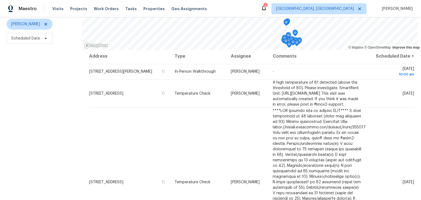
scroll to position [2, 0]
click at [32, 40] on span "Scheduled Date" at bounding box center [25, 38] width 29 height 5
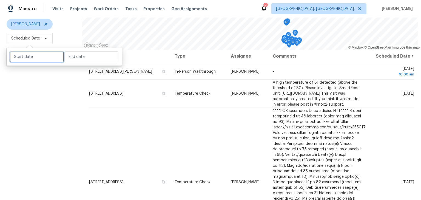
click at [36, 58] on input "text" at bounding box center [37, 56] width 54 height 11
select select "7"
select select "2025"
select select "8"
select select "2025"
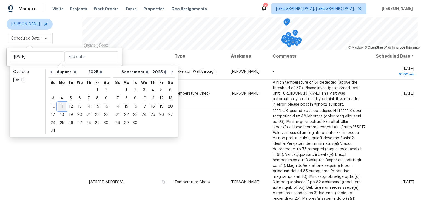
click at [60, 105] on div "11" at bounding box center [62, 107] width 9 height 8
type input "[DATE]"
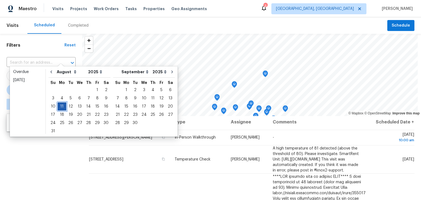
click at [60, 108] on div "11" at bounding box center [62, 107] width 9 height 8
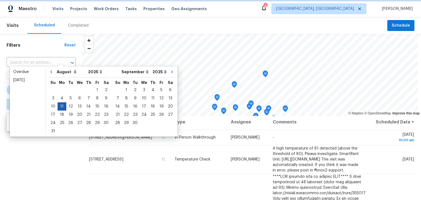
type input "[DATE]"
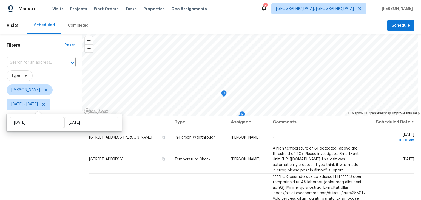
click at [46, 141] on div "Filters Reset ​ Type [PERSON_NAME] [DATE] - [DATE]" at bounding box center [41, 155] width 82 height 242
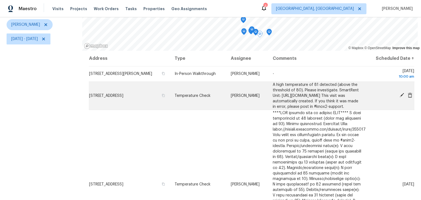
scroll to position [66, 0]
click at [400, 97] on icon at bounding box center [402, 94] width 5 height 5
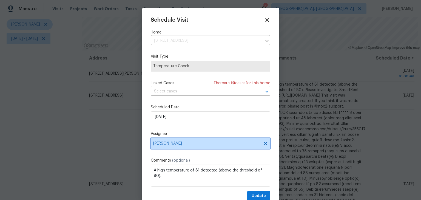
click at [216, 145] on span "[PERSON_NAME]" at bounding box center [207, 143] width 108 height 4
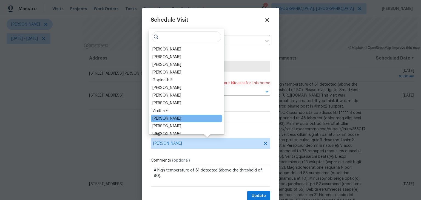
click at [175, 120] on div "[PERSON_NAME]" at bounding box center [167, 118] width 29 height 5
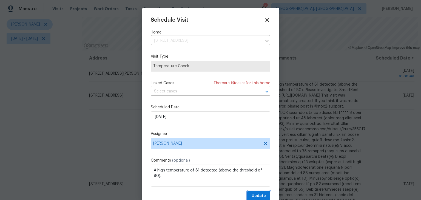
click at [257, 194] on span "Update" at bounding box center [259, 196] width 14 height 7
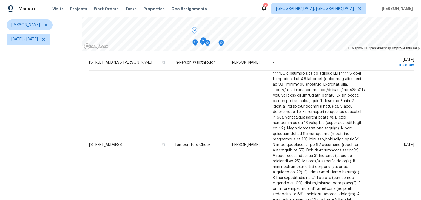
scroll to position [65, 0]
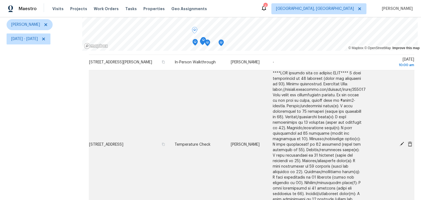
click at [400, 147] on icon at bounding box center [402, 144] width 5 height 5
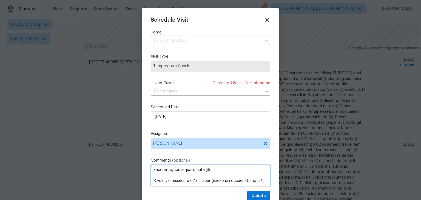
scroll to position [9, 0]
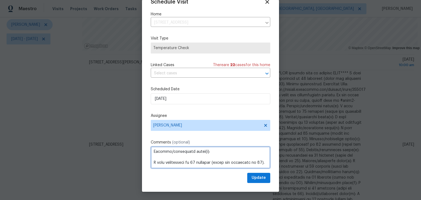
drag, startPoint x: 175, startPoint y: 179, endPoint x: 216, endPoint y: 210, distance: 51.6
click at [216, 200] on html "Maestro Visits Projects Work Orders Tasks Properties Geo Assignments 3 [GEOGRAP…" at bounding box center [210, 100] width 421 height 200
drag, startPoint x: 189, startPoint y: 164, endPoint x: 115, endPoint y: 160, distance: 74.2
click at [115, 160] on div "Schedule Visit Home [STREET_ADDRESS] ​ Visit Type Temperature Check Linked Case…" at bounding box center [210, 100] width 421 height 200
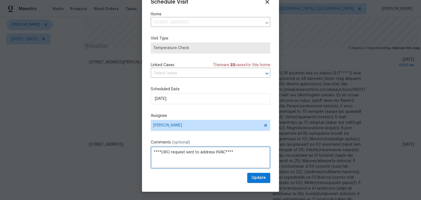
scroll to position [0, 0]
type textarea "****LWO request sent to address HVAC****"
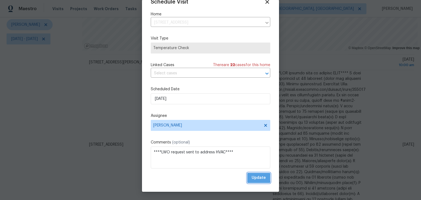
click at [252, 178] on span "Update" at bounding box center [259, 177] width 14 height 7
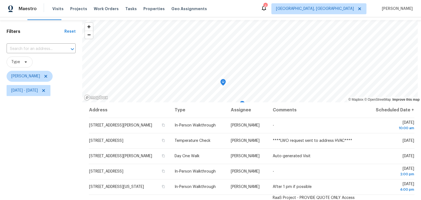
scroll to position [14, 0]
click at [153, 9] on span "Properties" at bounding box center [153, 8] width 21 height 5
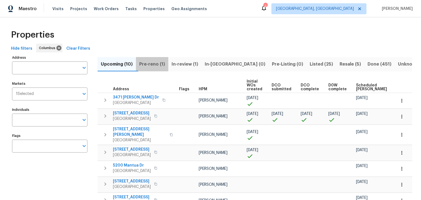
click at [155, 66] on span "Pre-reno (1)" at bounding box center [152, 64] width 26 height 8
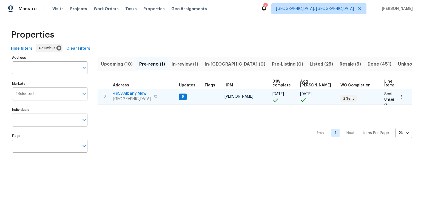
click at [132, 93] on span "4953 Albany Mdw" at bounding box center [132, 93] width 38 height 5
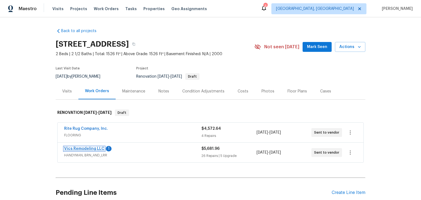
click at [93, 148] on link "Vics Remodeling LLC" at bounding box center [84, 149] width 40 height 4
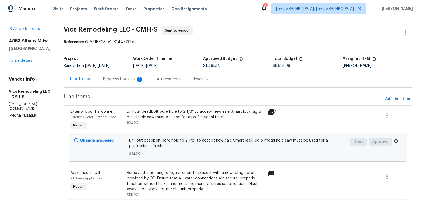
click at [127, 80] on div "Progress Updates 1" at bounding box center [123, 79] width 41 height 5
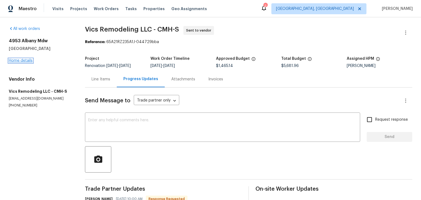
click at [25, 60] on link "Home details" at bounding box center [21, 61] width 24 height 4
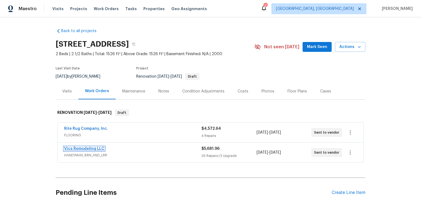
click at [92, 147] on link "Vics Remodeling LLC" at bounding box center [84, 149] width 40 height 4
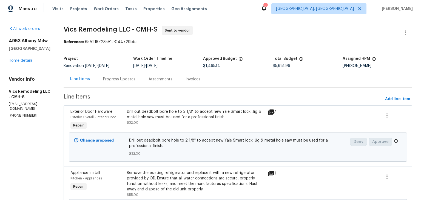
click at [111, 83] on div "Progress Updates" at bounding box center [120, 79] width 46 height 16
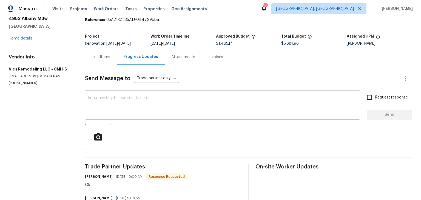
scroll to position [22, 0]
click at [27, 39] on link "Home details" at bounding box center [21, 39] width 24 height 4
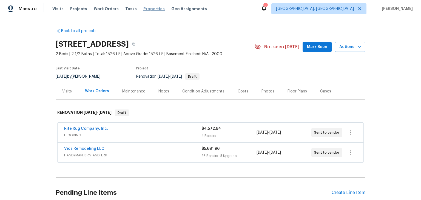
click at [151, 8] on span "Properties" at bounding box center [153, 8] width 21 height 5
